Goal: Find specific page/section

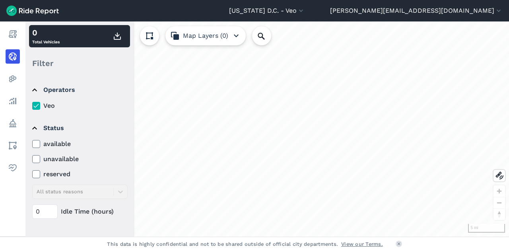
click at [37, 144] on use at bounding box center [35, 144] width 5 height 4
click at [32, 144] on input "available" at bounding box center [32, 141] width 0 height 5
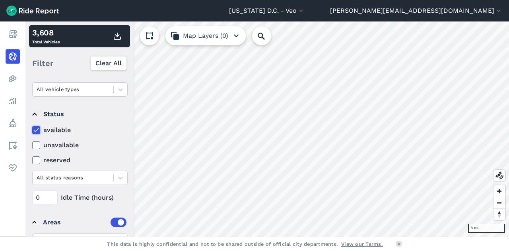
scroll to position [115, 0]
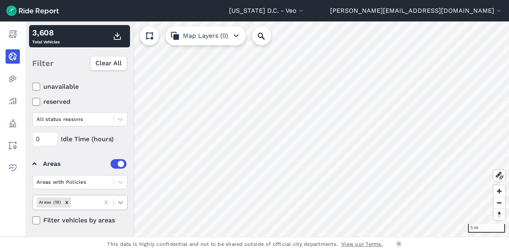
click at [120, 202] on icon at bounding box center [120, 202] width 5 height 3
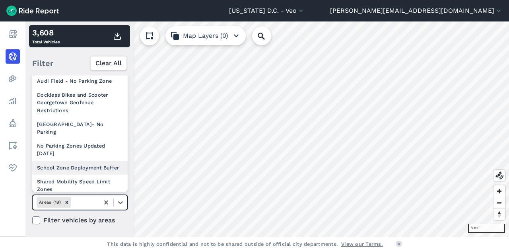
scroll to position [159, 0]
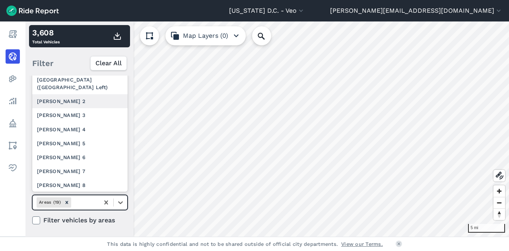
click at [68, 108] on div "[PERSON_NAME] 2" at bounding box center [80, 101] width 96 height 14
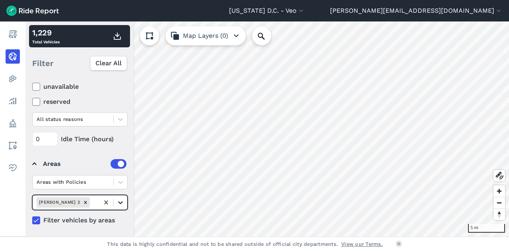
click at [121, 202] on icon at bounding box center [121, 203] width 8 height 8
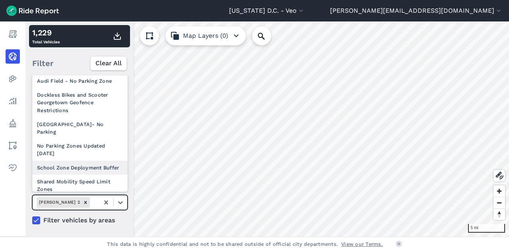
scroll to position [132, 0]
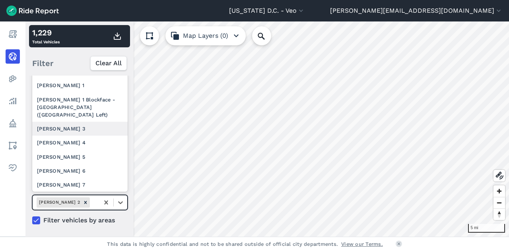
click at [96, 136] on div "[PERSON_NAME] 3" at bounding box center [80, 129] width 96 height 14
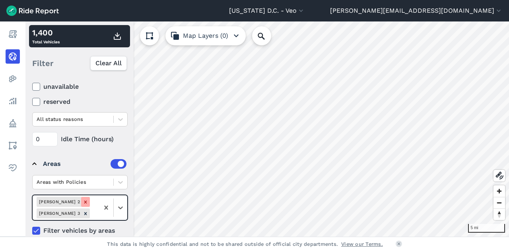
click at [83, 199] on icon "Remove Ward 2" at bounding box center [86, 202] width 6 height 6
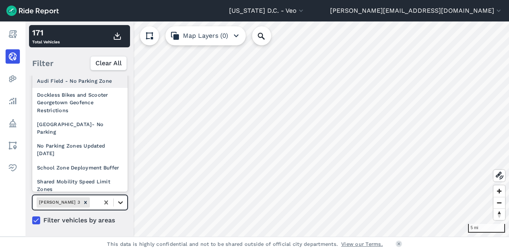
click at [123, 199] on icon at bounding box center [121, 203] width 8 height 8
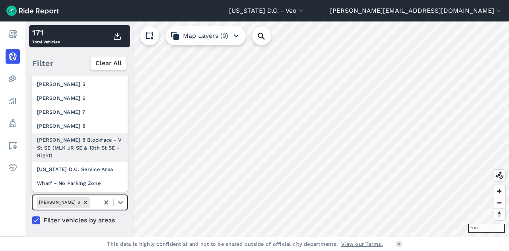
scroll to position [189, 0]
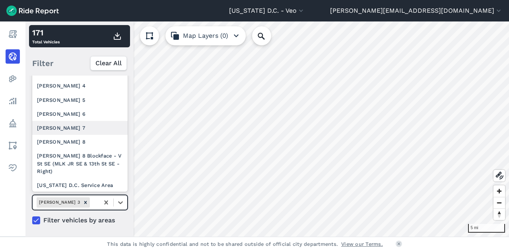
click at [99, 135] on div "[PERSON_NAME] 7" at bounding box center [80, 128] width 96 height 14
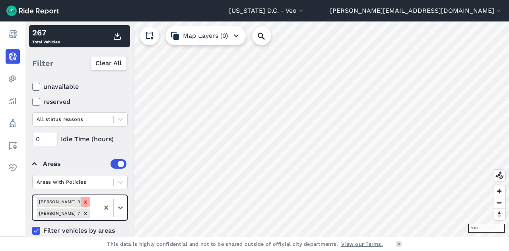
click at [84, 201] on icon "Remove Ward 3" at bounding box center [85, 202] width 3 height 3
